Goal: Task Accomplishment & Management: Manage account settings

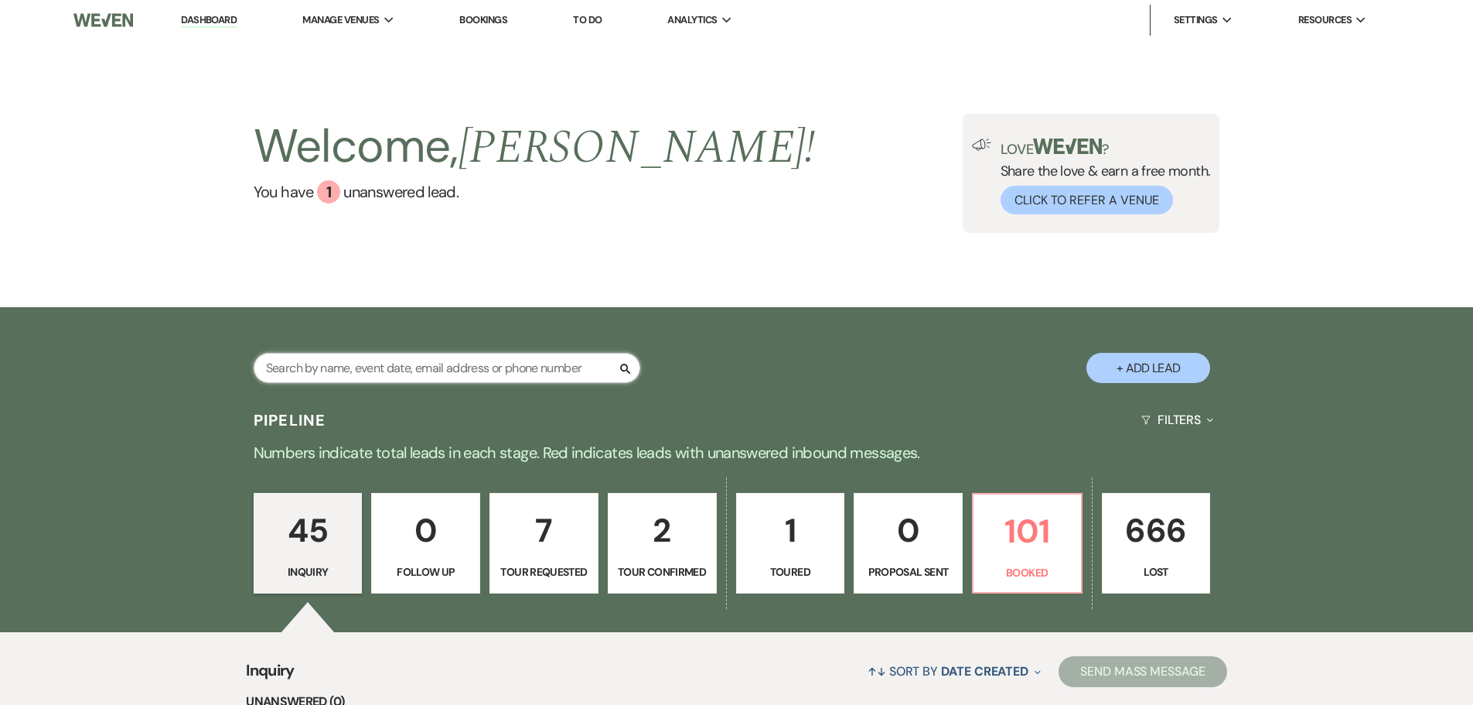
click at [517, 366] on input "text" at bounding box center [447, 368] width 387 height 30
type input "[PERSON_NAME]"
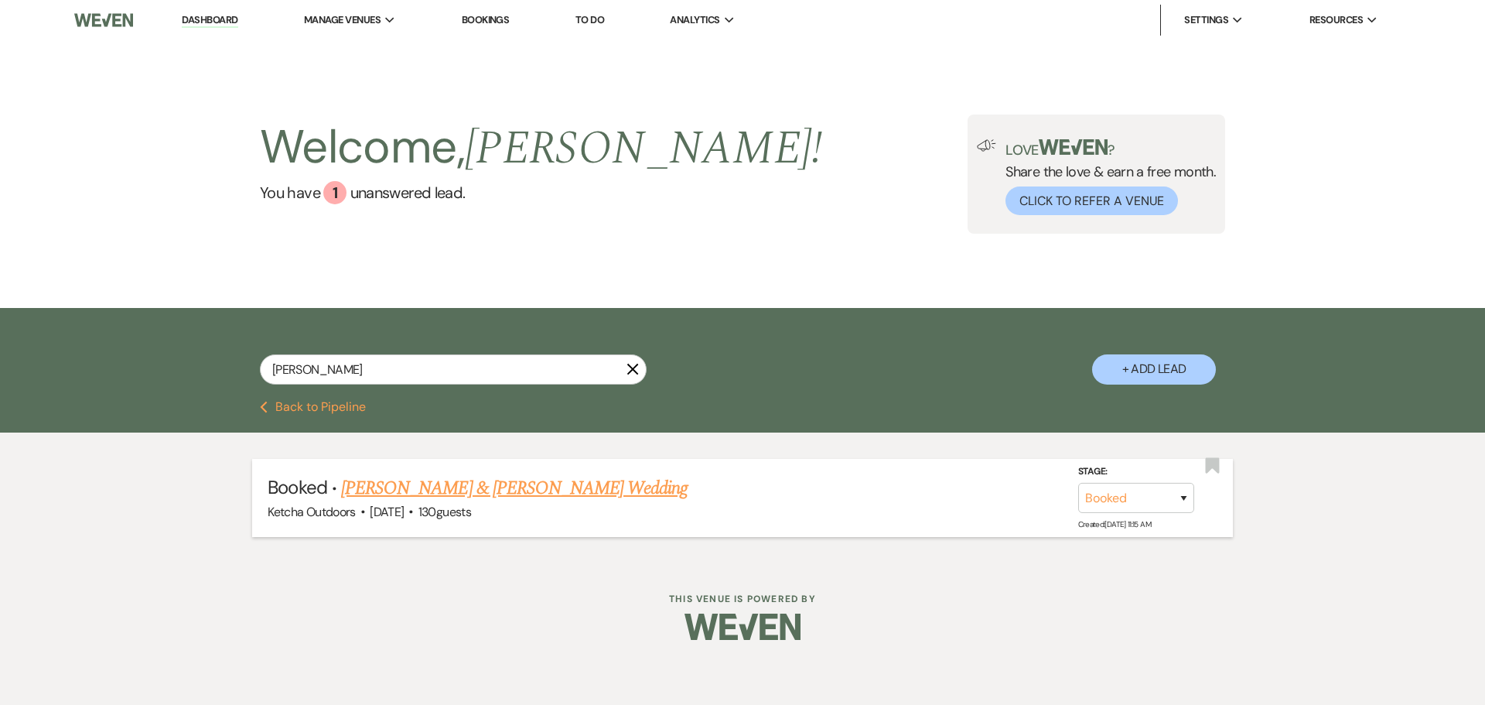
click at [583, 485] on link "[PERSON_NAME] & [PERSON_NAME] Wedding" at bounding box center [514, 488] width 347 height 28
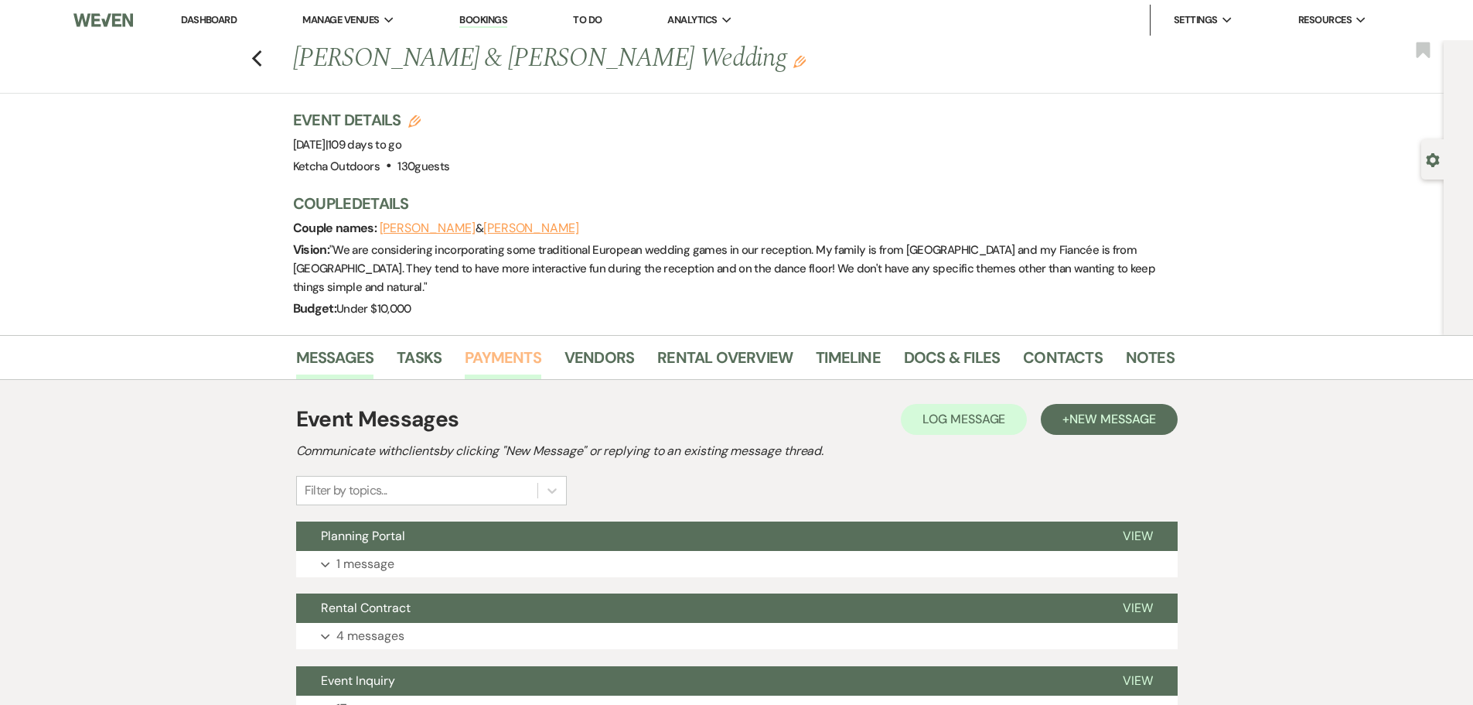
click at [485, 345] on link "Payments" at bounding box center [503, 362] width 77 height 34
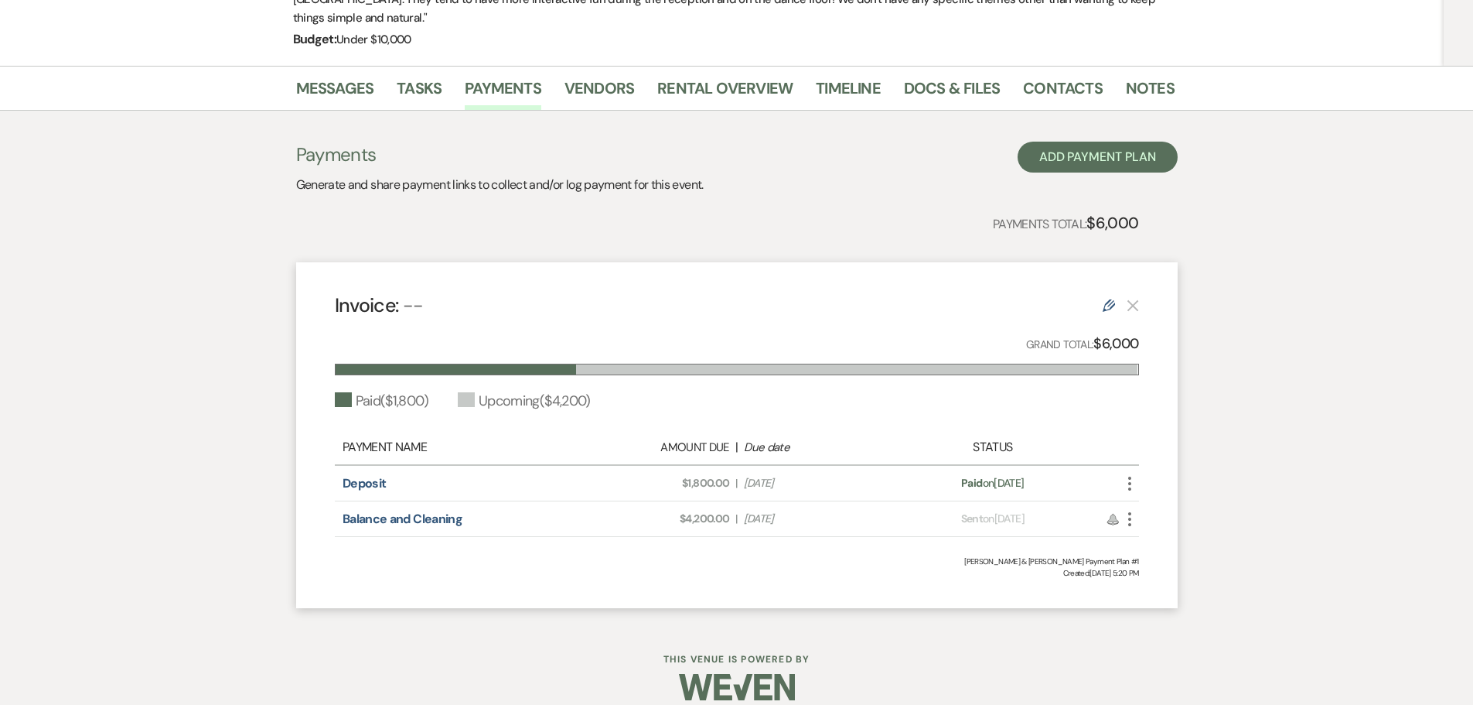
scroll to position [245, 0]
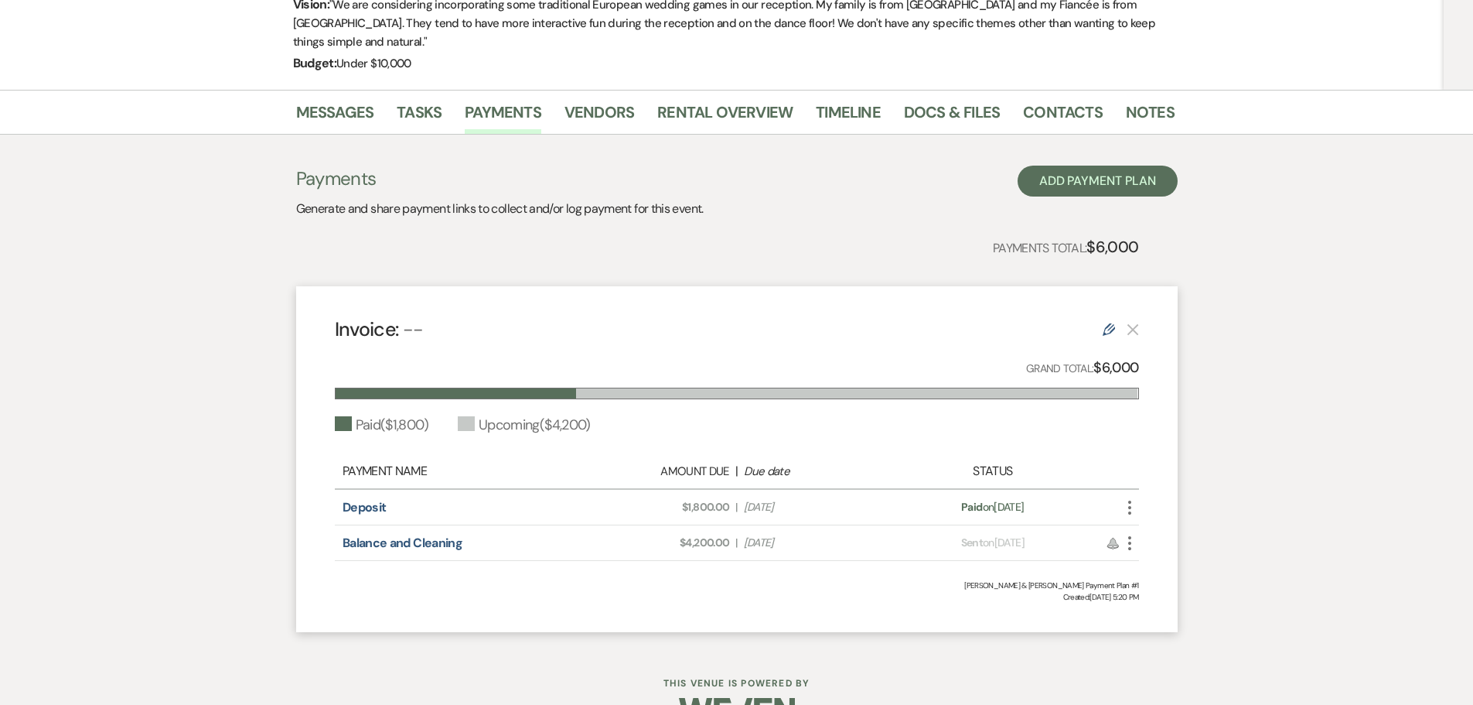
click at [98, 381] on div "Messages Tasks Payments Vendors Rental Overview Timeline Docs & Files Contacts …" at bounding box center [736, 369] width 1473 height 558
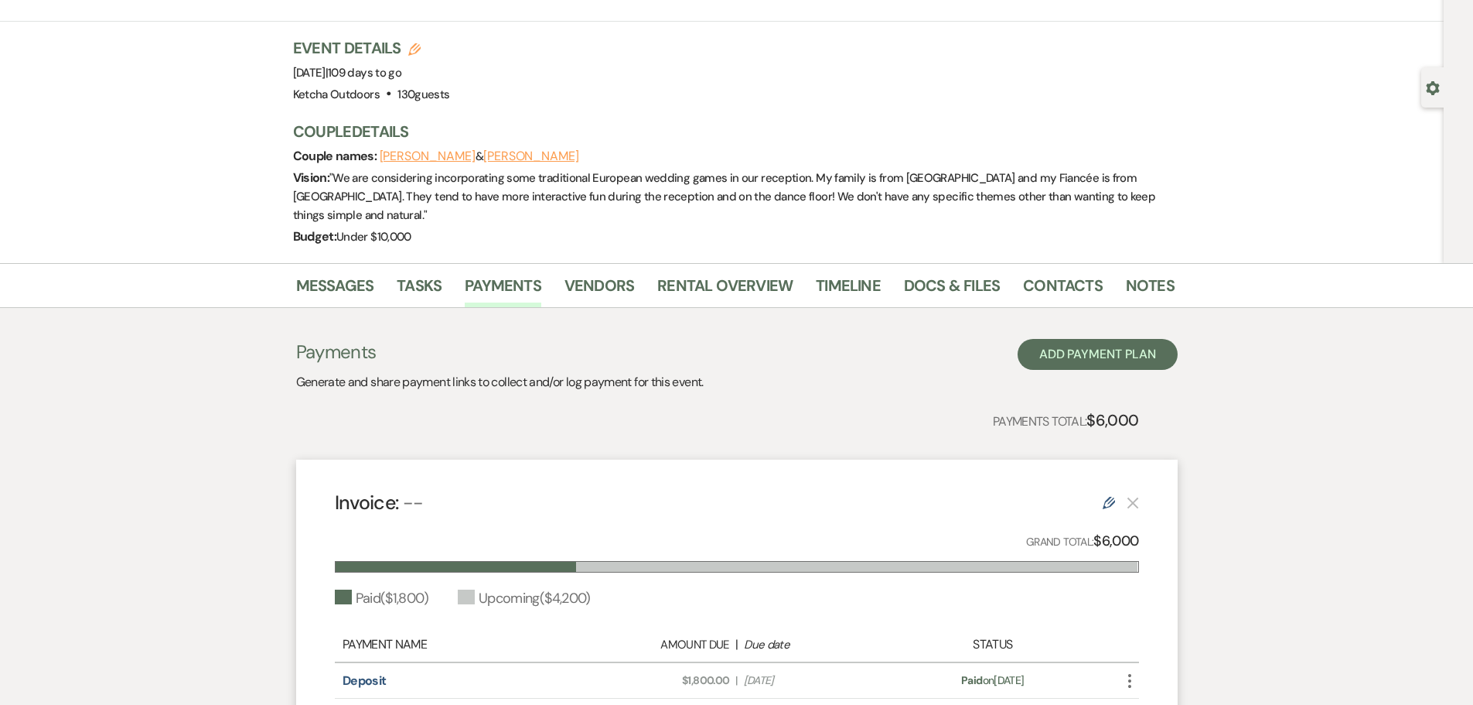
scroll to position [0, 0]
